Goal: Information Seeking & Learning: Learn about a topic

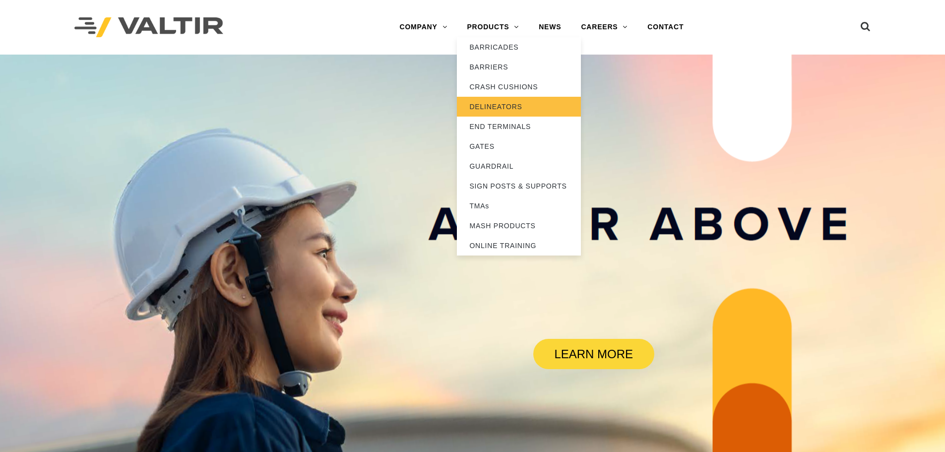
click at [499, 105] on link "DELINEATORS" at bounding box center [519, 107] width 124 height 20
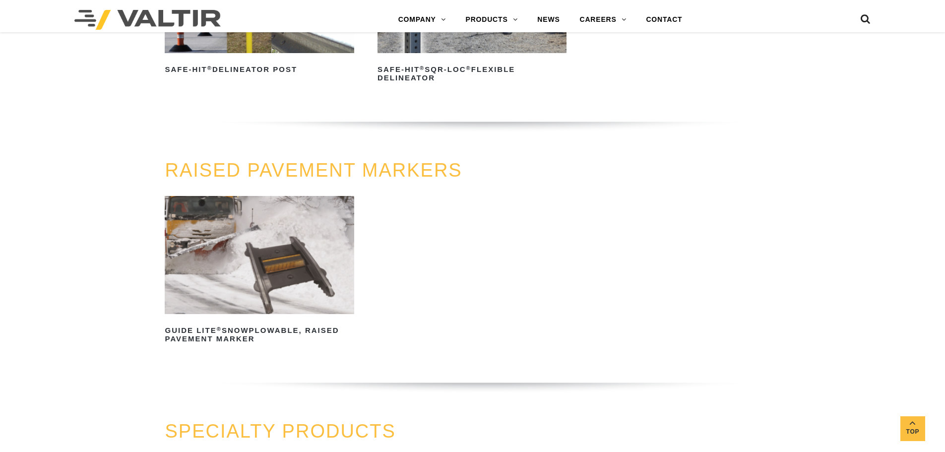
scroll to position [291, 0]
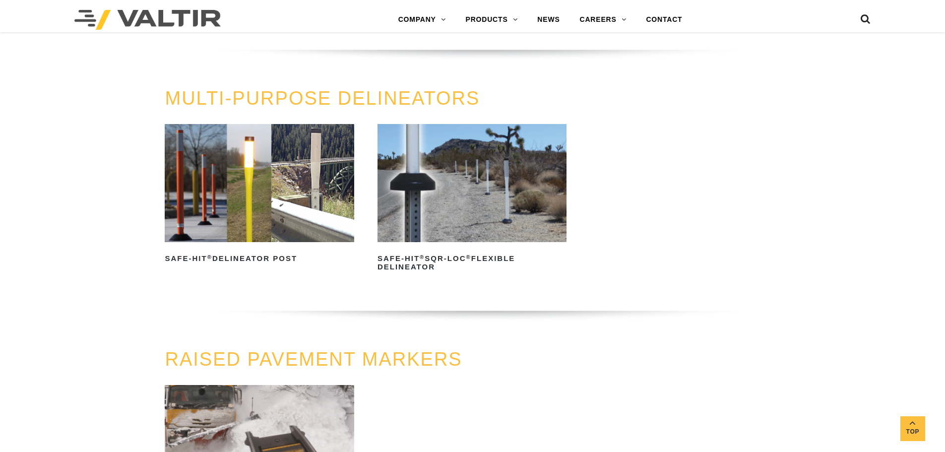
click at [220, 197] on img at bounding box center [259, 183] width 189 height 118
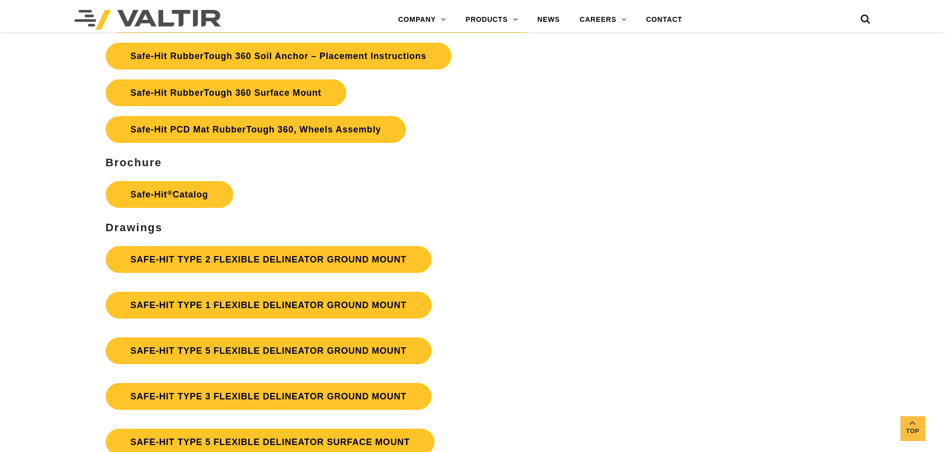
scroll to position [2530, 0]
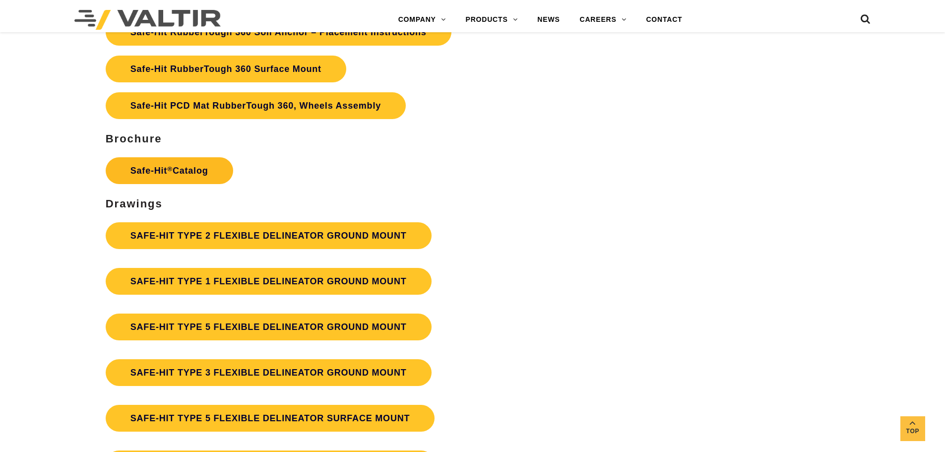
click at [179, 177] on link "Safe-Hit ® Catalog" at bounding box center [169, 170] width 127 height 27
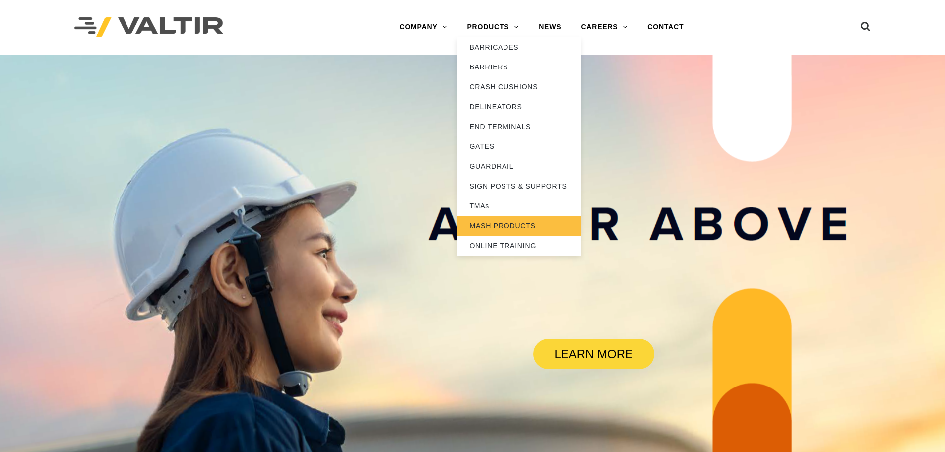
click at [493, 221] on link "MASH PRODUCTS" at bounding box center [519, 226] width 124 height 20
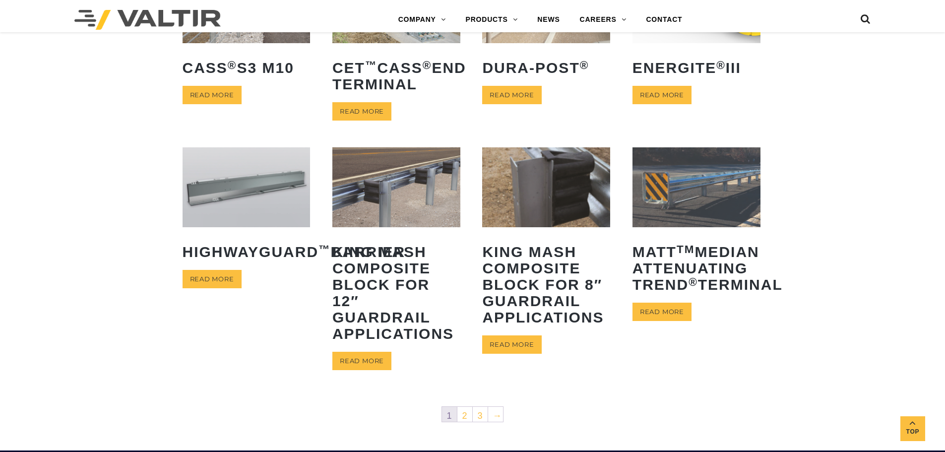
scroll to position [397, 0]
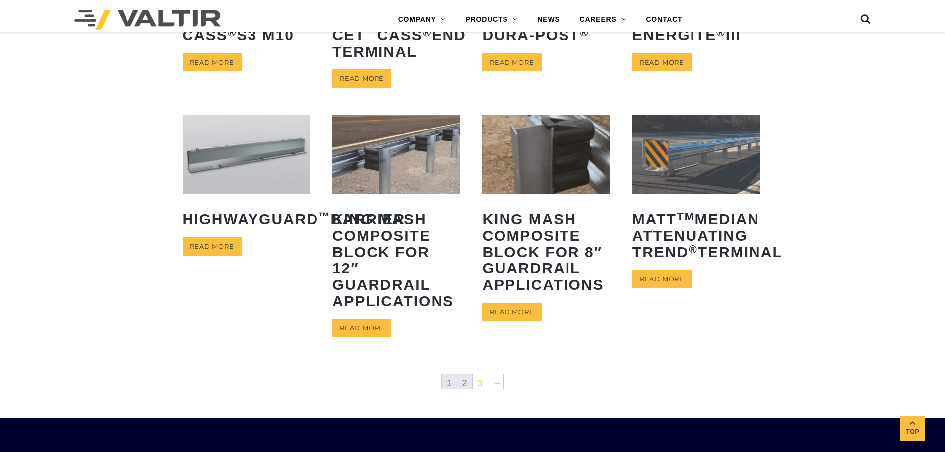
click at [462, 381] on link "2" at bounding box center [464, 381] width 15 height 15
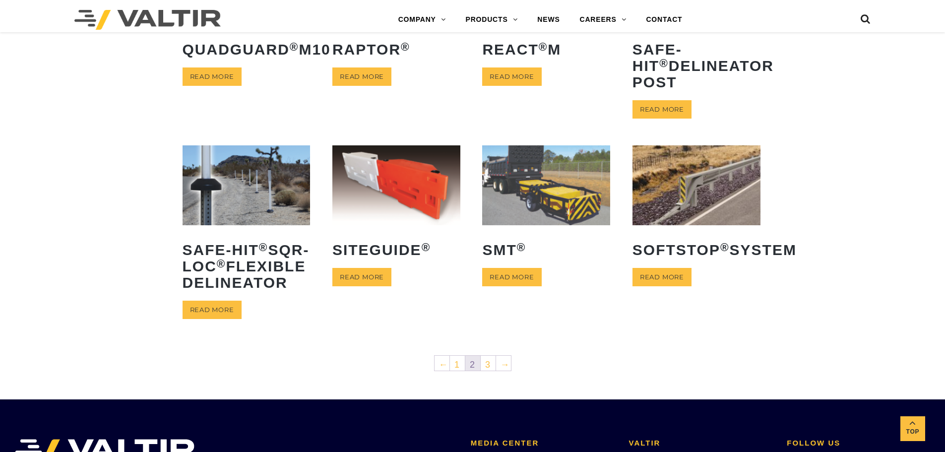
scroll to position [347, 0]
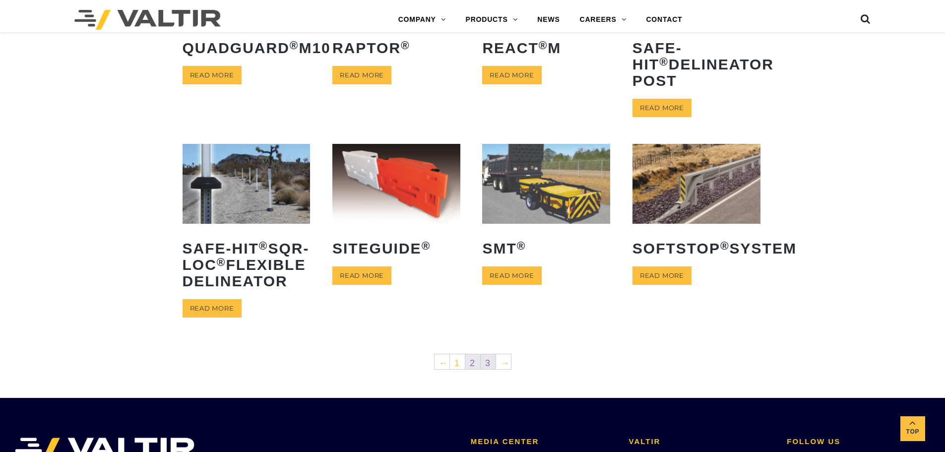
click at [481, 369] on link "3" at bounding box center [488, 361] width 15 height 15
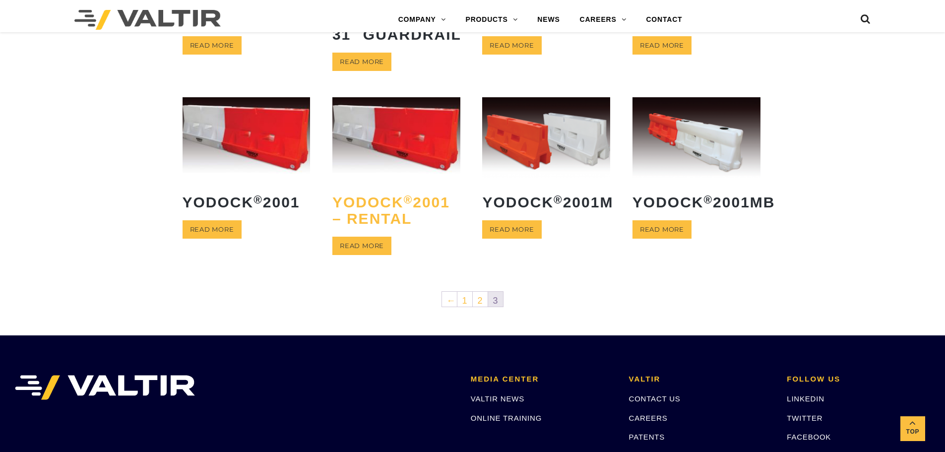
scroll to position [298, 0]
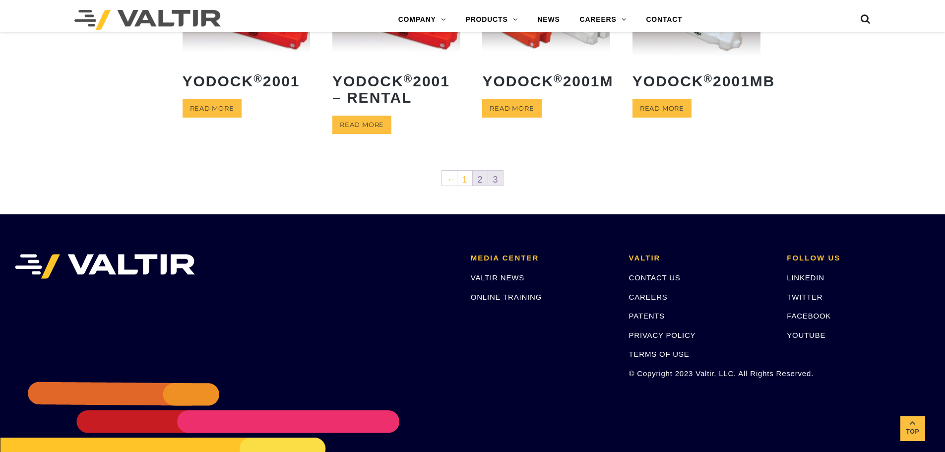
click at [482, 179] on link "2" at bounding box center [480, 178] width 15 height 15
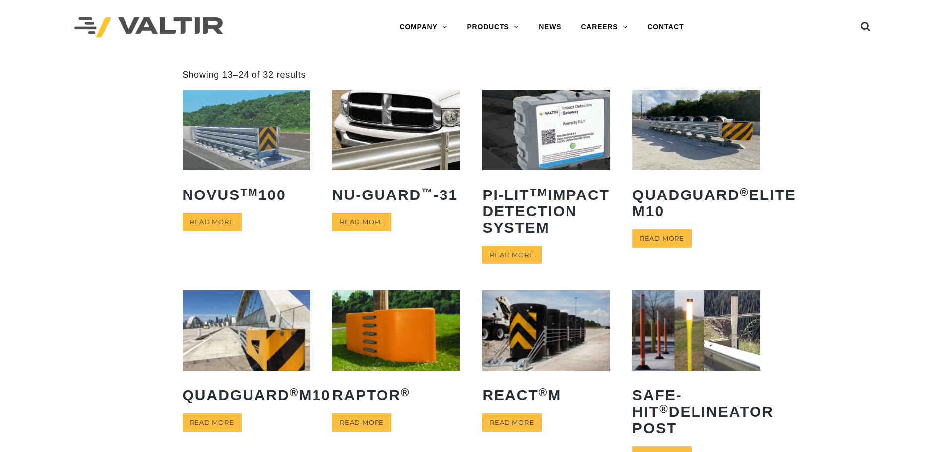
click at [663, 145] on img at bounding box center [696, 130] width 128 height 80
click at [525, 432] on link "Read more" at bounding box center [511, 422] width 59 height 18
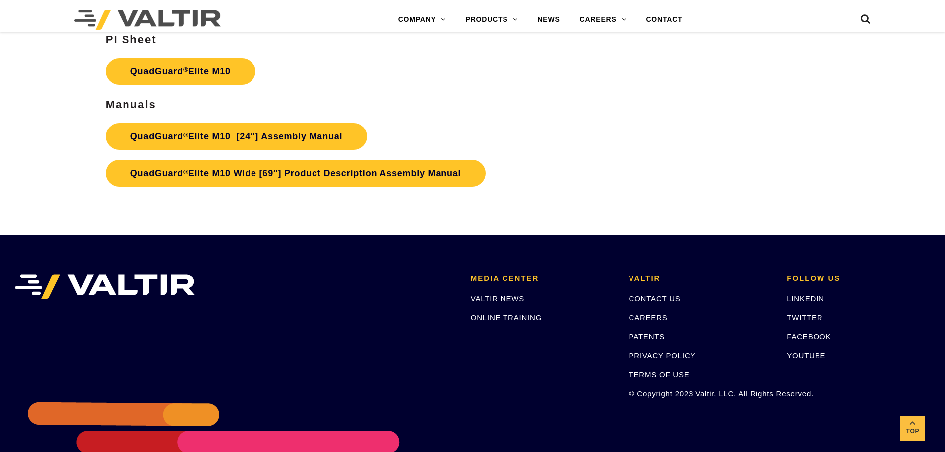
scroll to position [5357, 0]
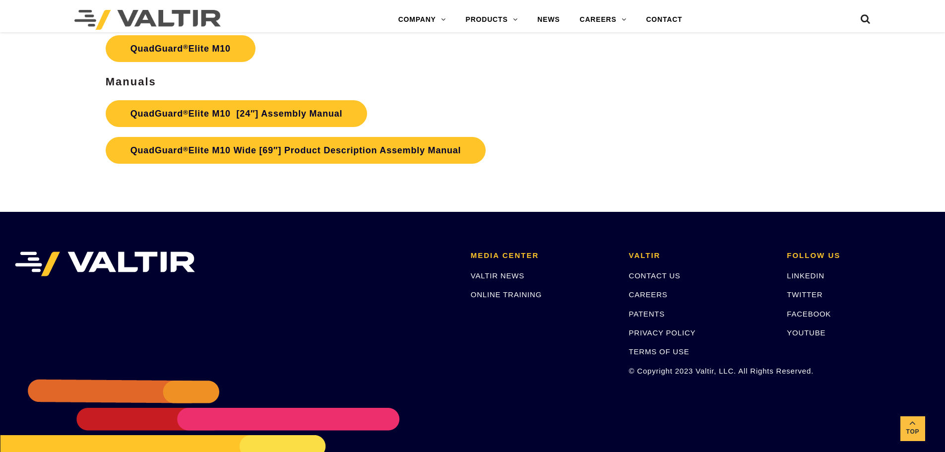
click at [186, 63] on p "QuadGuard ® Elite M10" at bounding box center [355, 48] width 498 height 37
click at [205, 50] on link "QuadGuard ® Elite M10" at bounding box center [181, 48] width 150 height 27
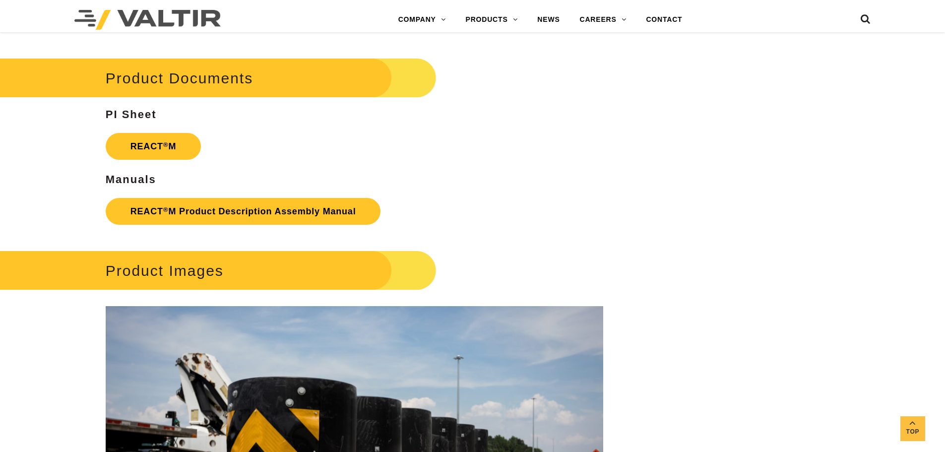
scroll to position [1339, 0]
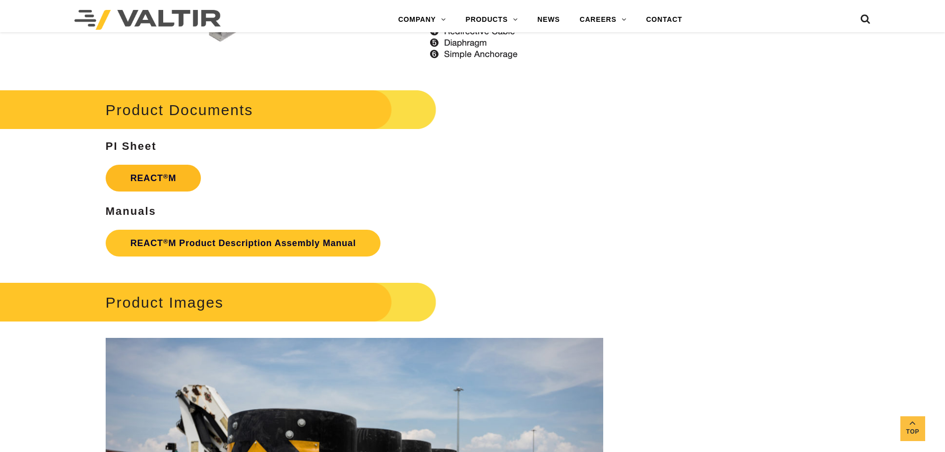
click at [157, 187] on link "REACT ® M" at bounding box center [154, 178] width 96 height 27
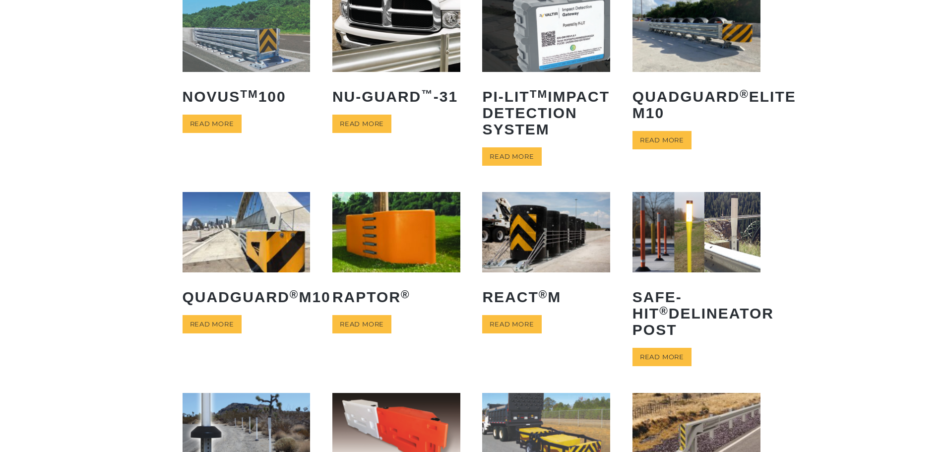
scroll to position [99, 0]
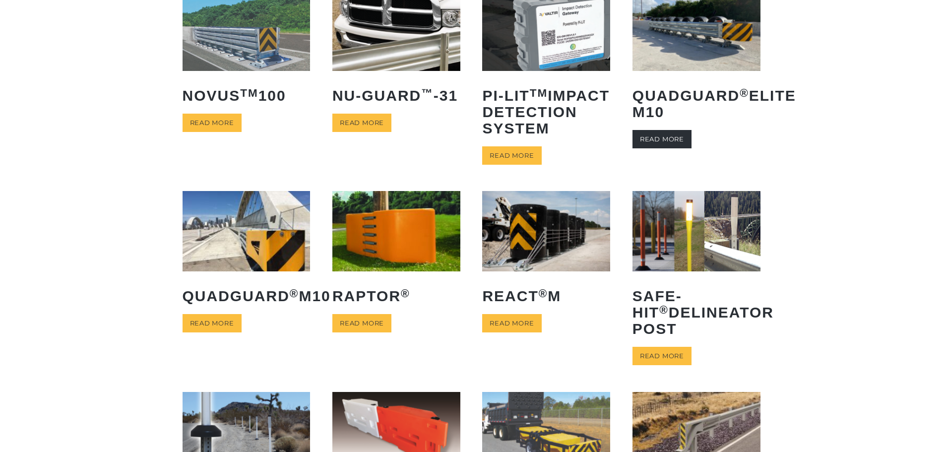
click at [676, 130] on link "Read more" at bounding box center [661, 139] width 59 height 18
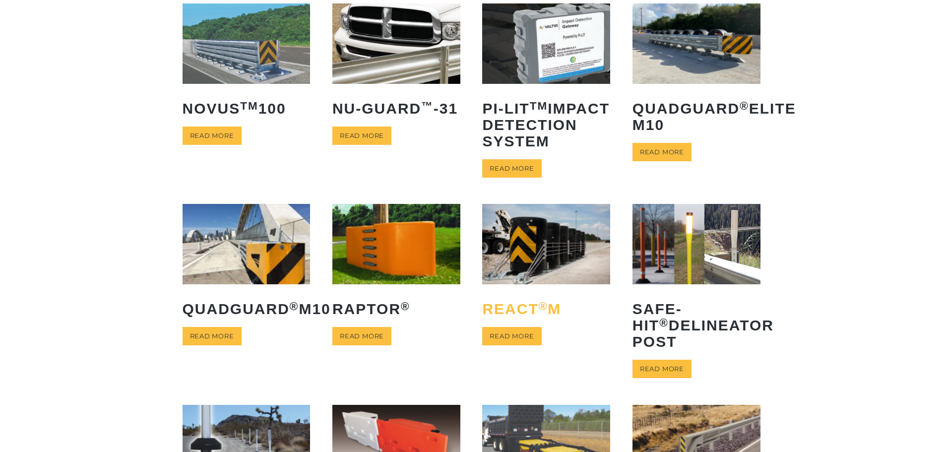
scroll to position [198, 0]
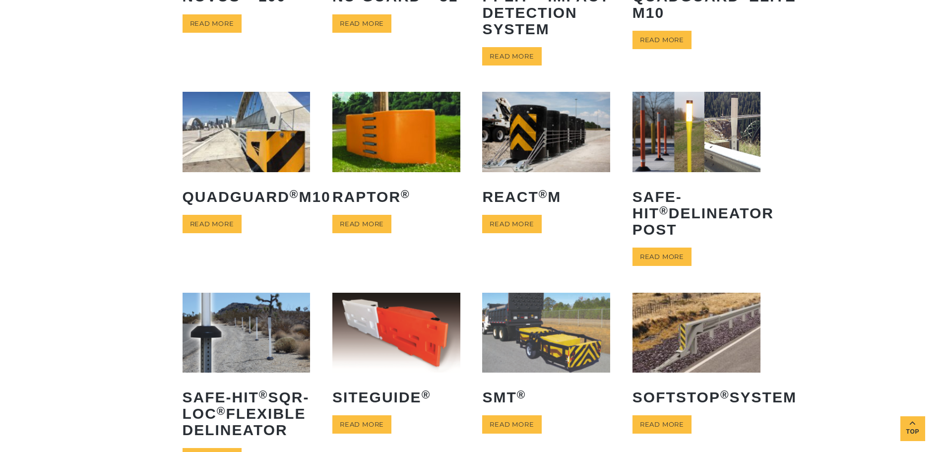
click at [542, 172] on img at bounding box center [546, 132] width 128 height 80
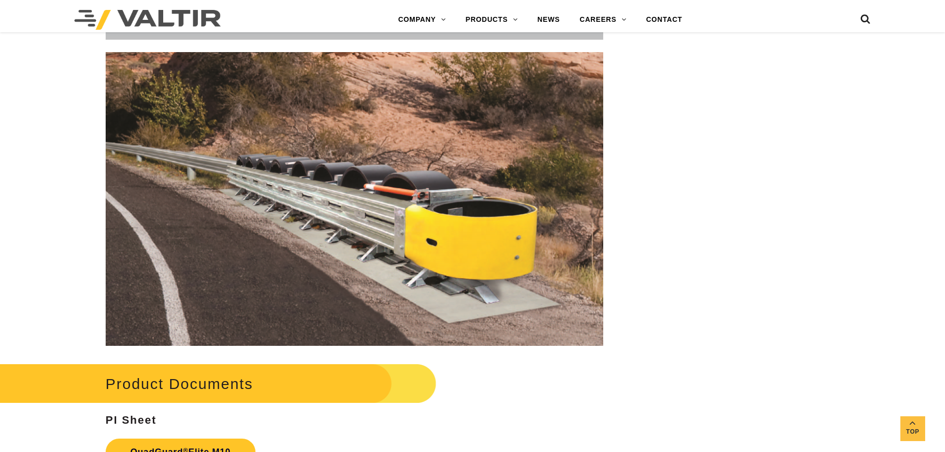
scroll to position [5258, 0]
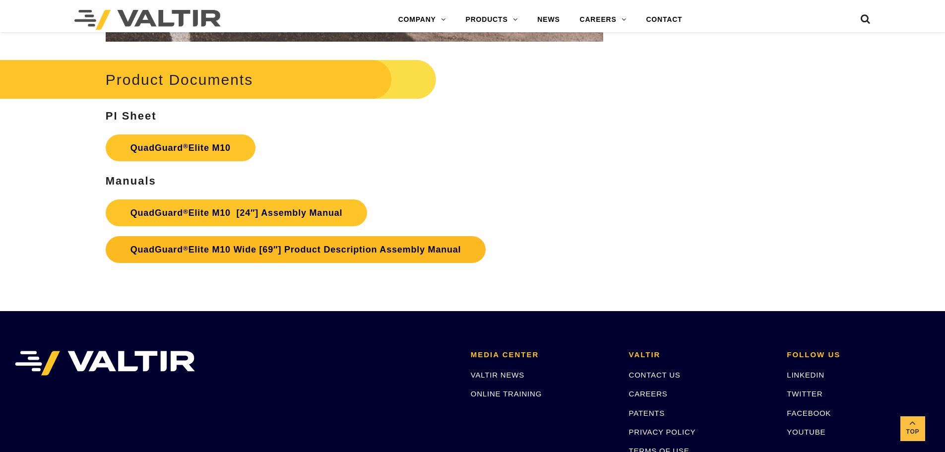
click at [339, 252] on link "QuadGuard ® Elite M10 Wide [69″] Product Description Assembly Manual" at bounding box center [296, 249] width 380 height 27
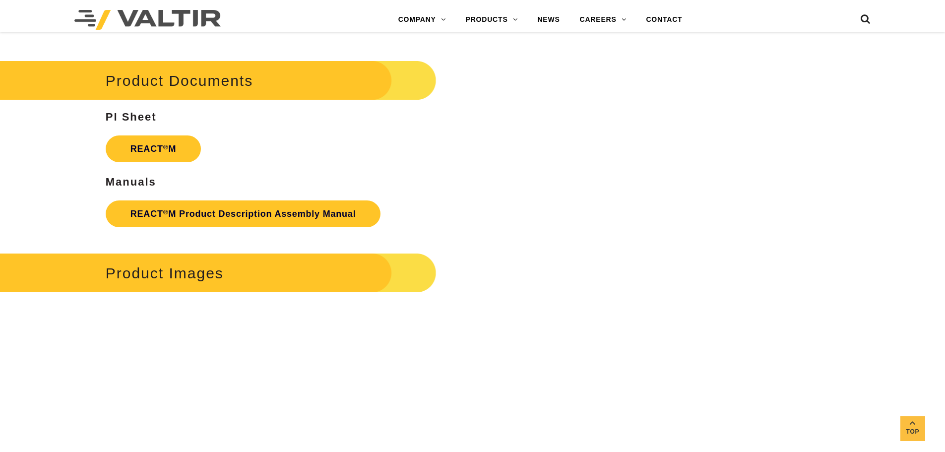
scroll to position [1370, 0]
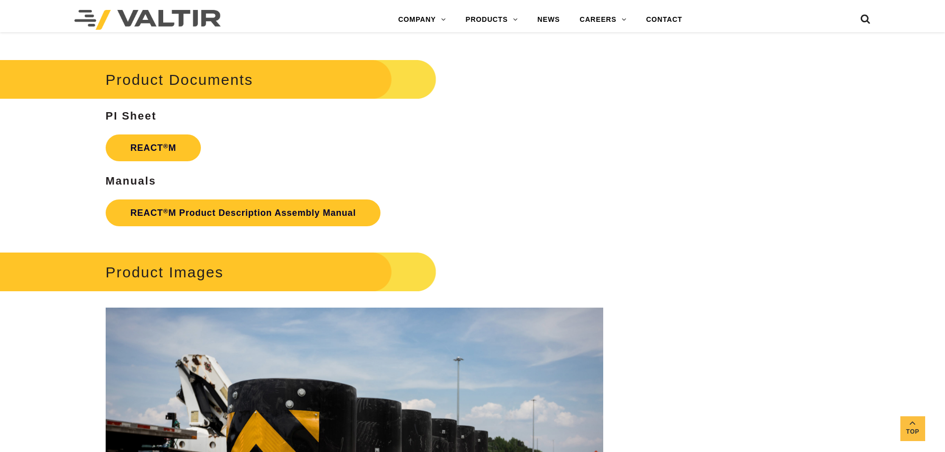
click at [187, 133] on p "REACT ® M" at bounding box center [355, 147] width 498 height 37
click at [184, 150] on link "REACT ® M" at bounding box center [154, 147] width 96 height 27
